Goal: Information Seeking & Learning: Find specific page/section

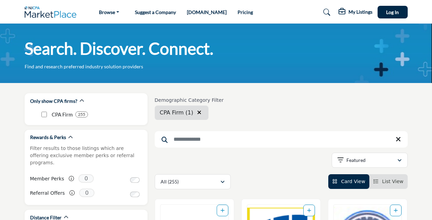
click at [224, 143] on input "Search Keyword" at bounding box center [281, 139] width 253 height 16
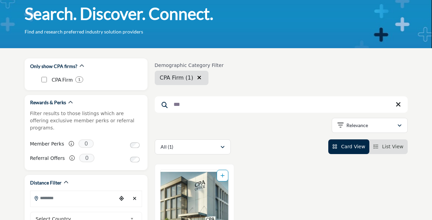
scroll to position [34, 0]
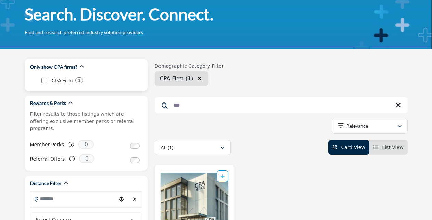
type input "***"
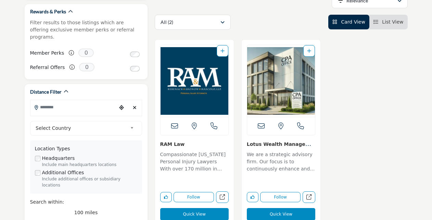
scroll to position [137, 0]
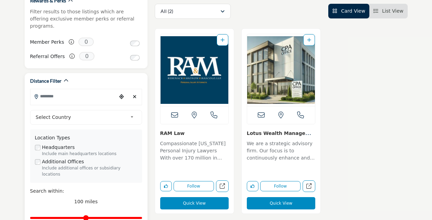
click at [126, 113] on span "Select Country" at bounding box center [82, 117] width 92 height 8
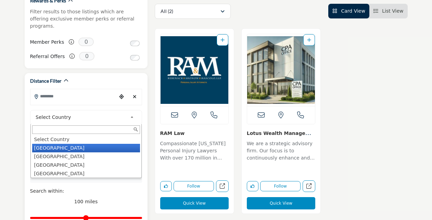
drag, startPoint x: 97, startPoint y: 140, endPoint x: 81, endPoint y: 168, distance: 31.9
click at [97, 144] on li "[GEOGRAPHIC_DATA]" at bounding box center [86, 148] width 108 height 9
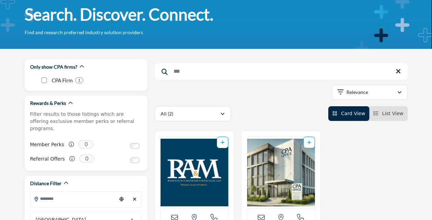
scroll to position [34, 0]
click at [199, 78] on input "***" at bounding box center [281, 71] width 253 height 16
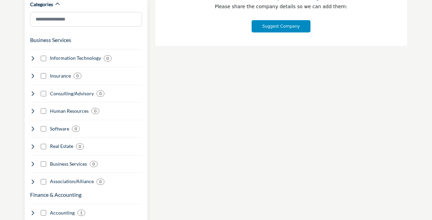
scroll to position [410, 0]
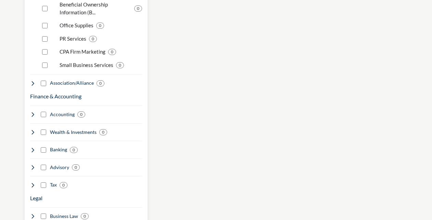
scroll to position [581, 0]
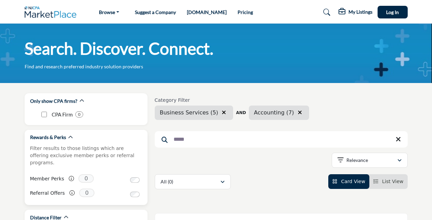
drag, startPoint x: 203, startPoint y: 140, endPoint x: 116, endPoint y: 141, distance: 87.6
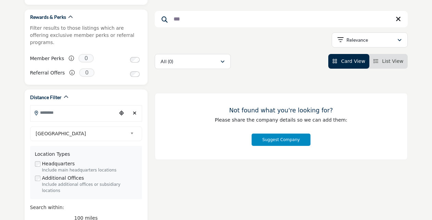
scroll to position [137, 0]
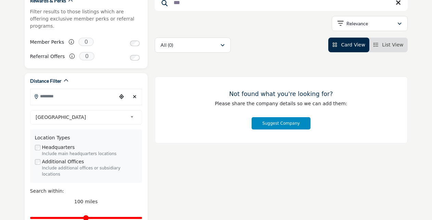
type input "***"
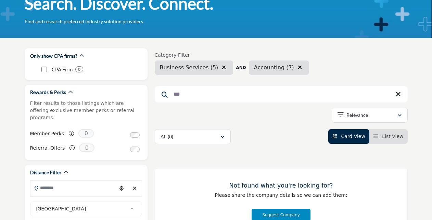
scroll to position [0, 0]
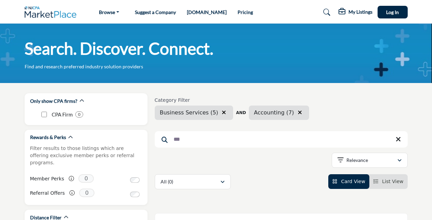
click at [197, 114] on span "Business Services (5)" at bounding box center [189, 112] width 58 height 6
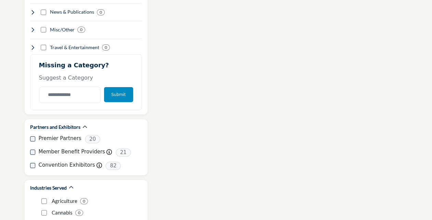
scroll to position [896, 0]
